Goal: Information Seeking & Learning: Learn about a topic

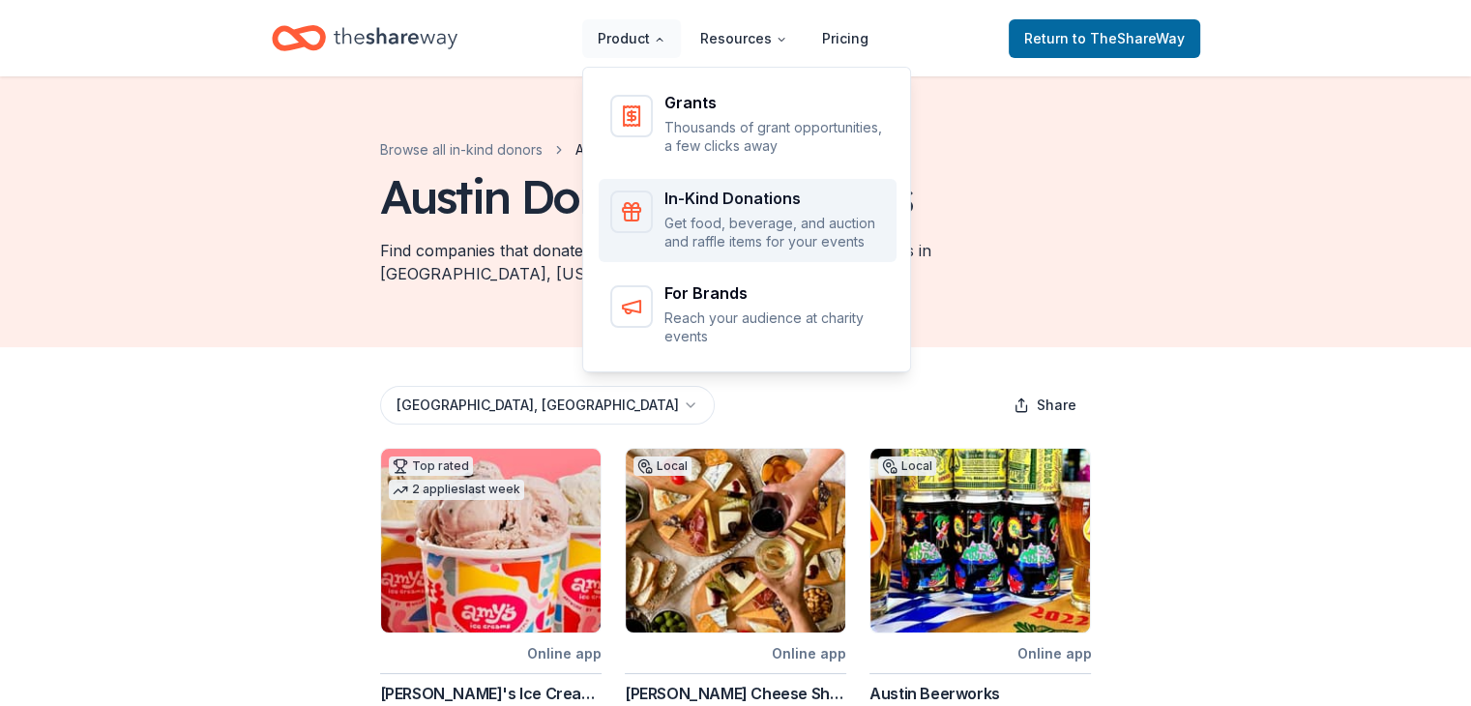
click at [725, 210] on div "In-Kind Donations Get food, beverage, and auction and raffle items for your eve…" at bounding box center [774, 221] width 221 height 61
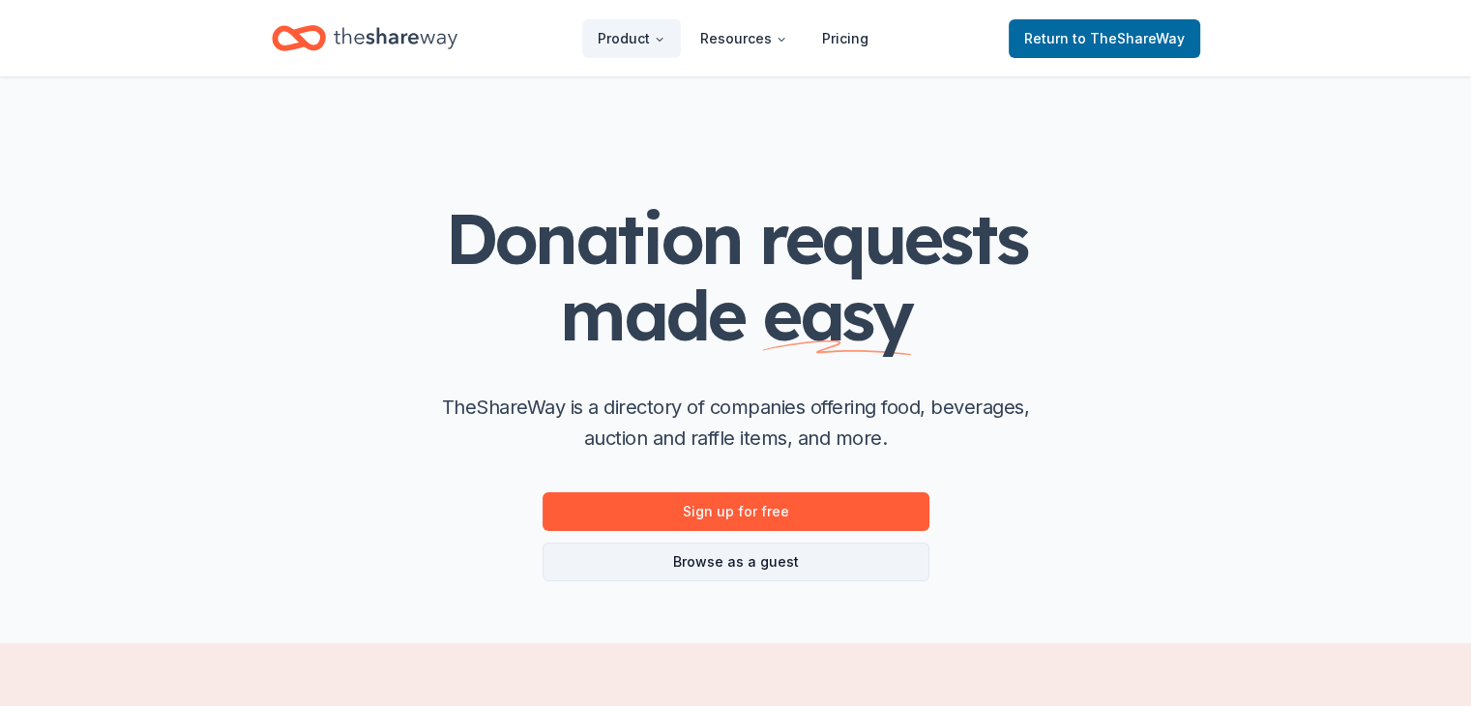
click at [706, 574] on link "Browse as a guest" at bounding box center [736, 562] width 387 height 39
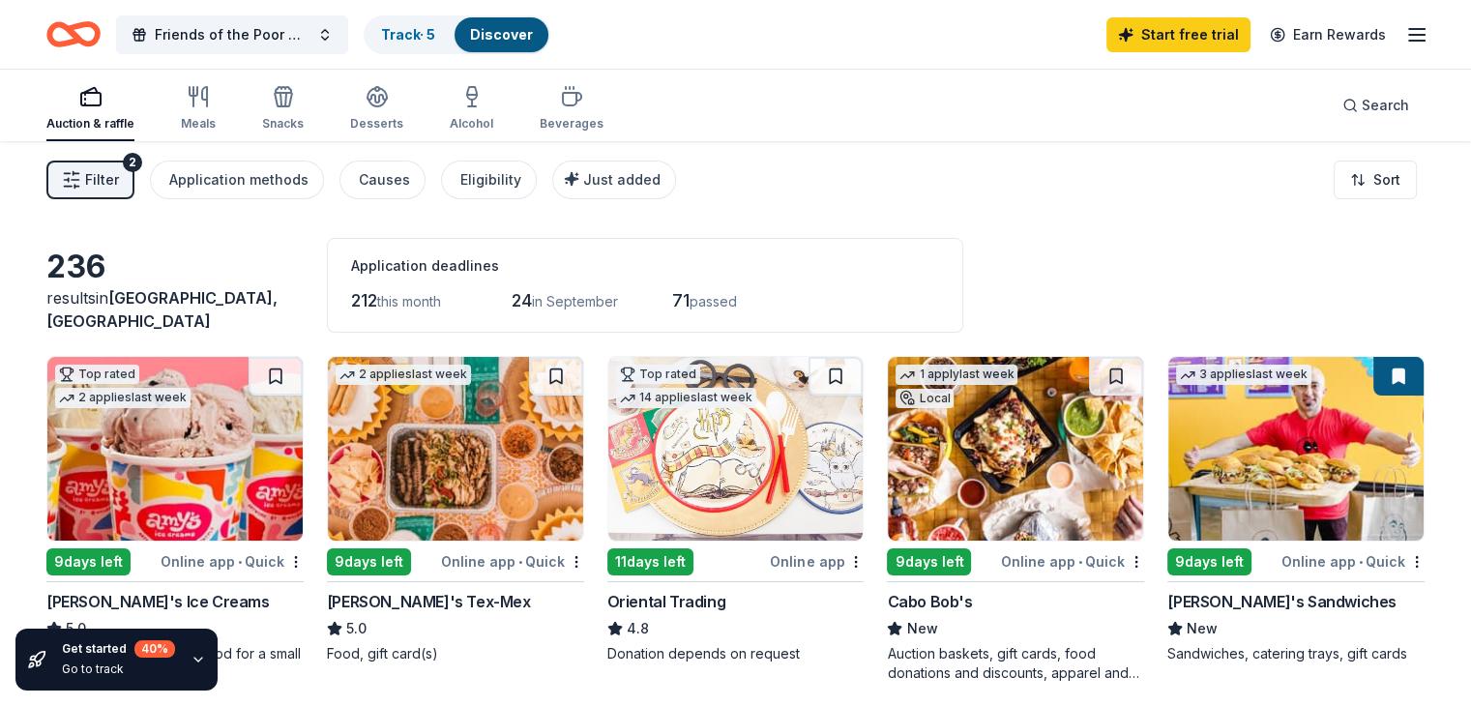
click at [209, 127] on div "Auction & raffle Meals Snacks Desserts Alcohol Beverages" at bounding box center [324, 109] width 557 height 64
click at [210, 101] on icon "button" at bounding box center [198, 96] width 23 height 23
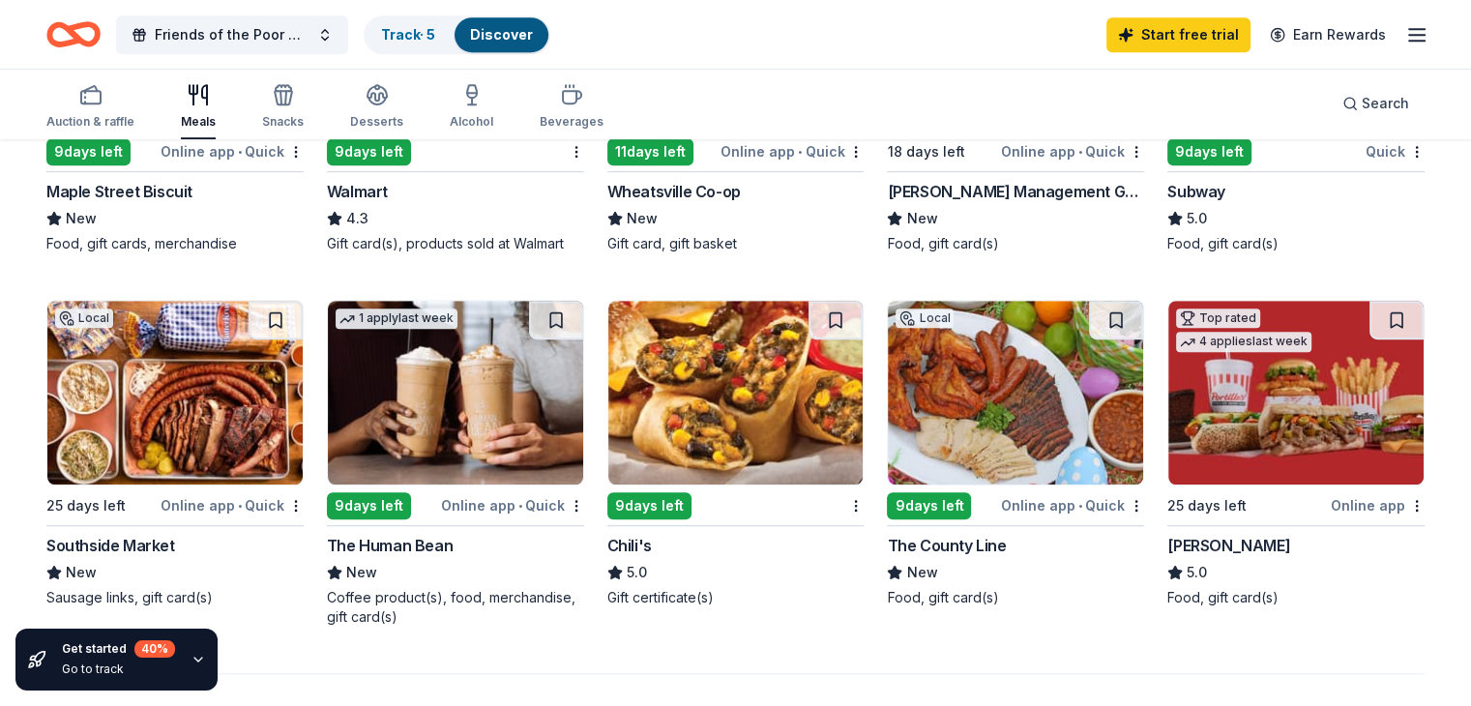
scroll to position [1163, 0]
